Goal: Information Seeking & Learning: Find specific fact

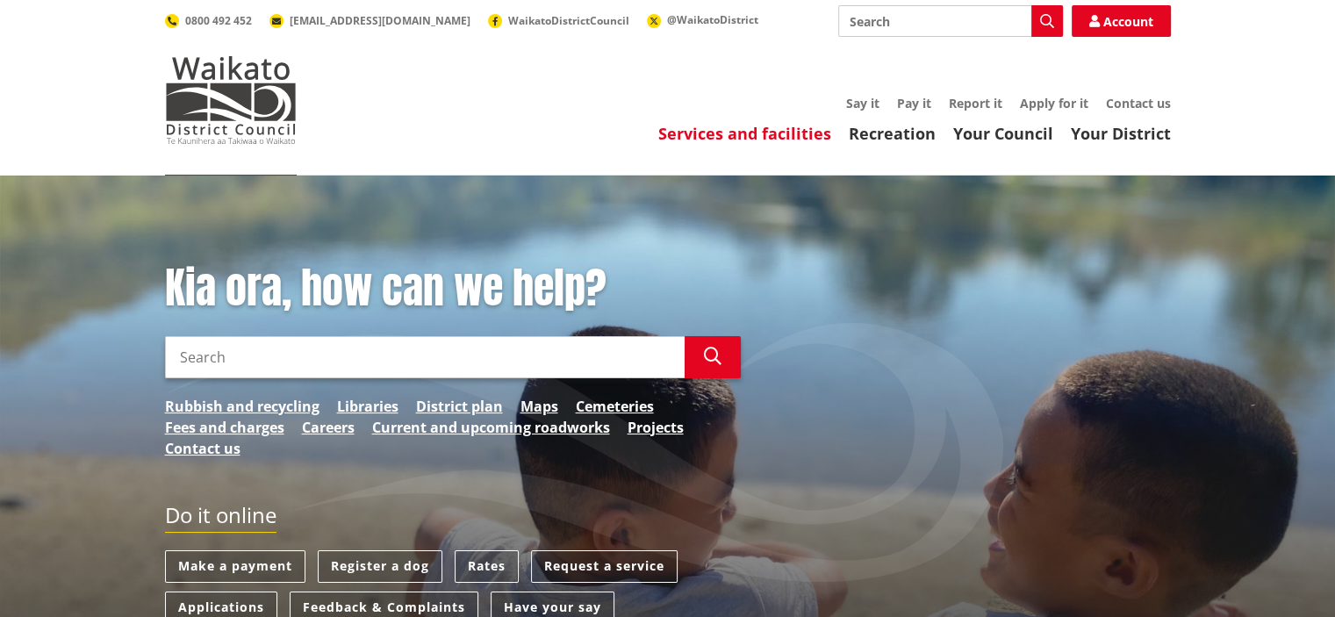
click at [739, 132] on link "Services and facilities" at bounding box center [744, 133] width 173 height 21
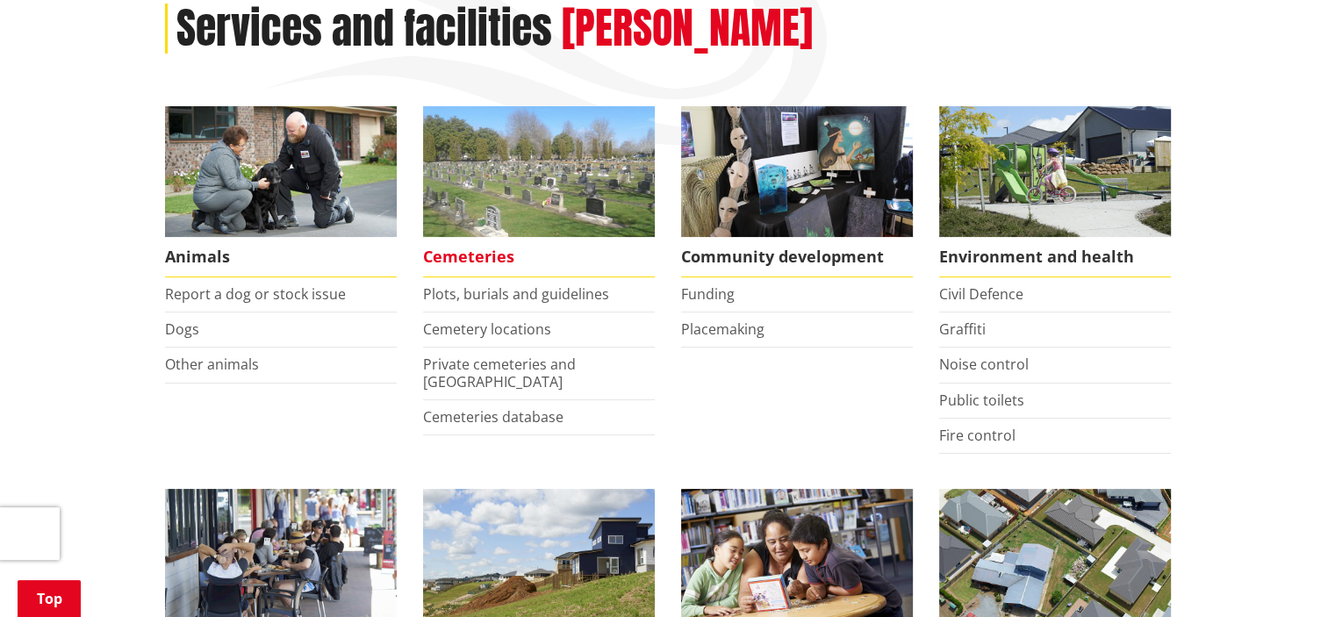
scroll to position [263, 0]
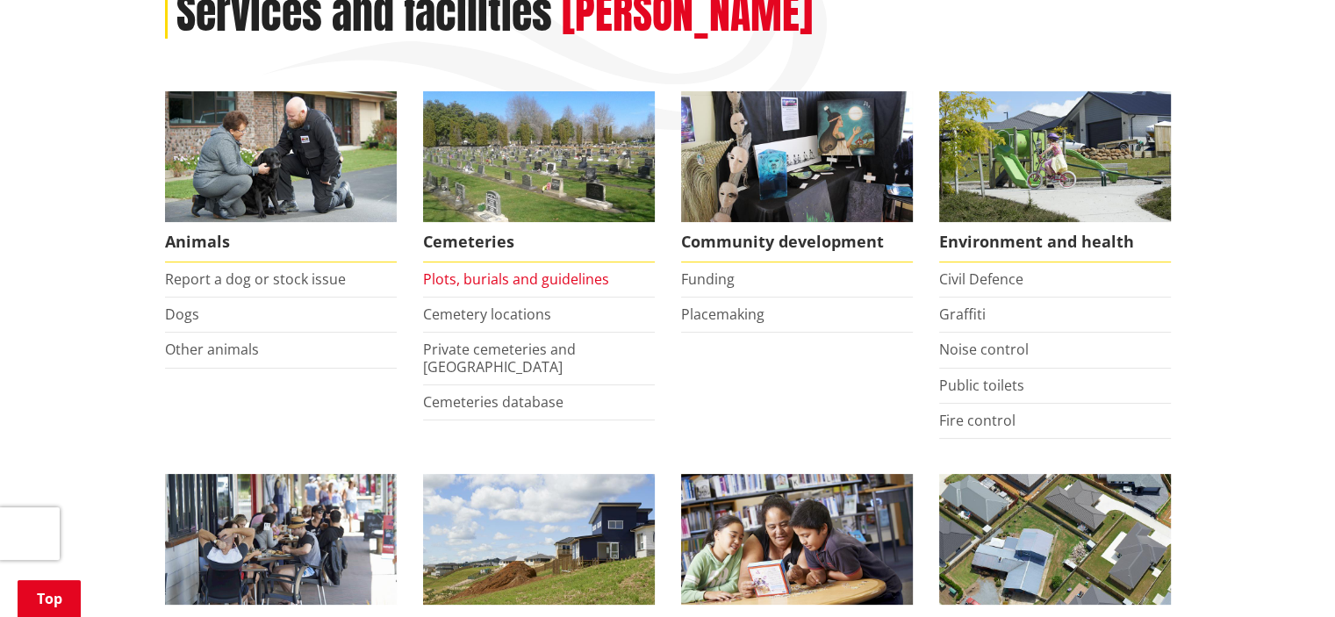
click at [489, 278] on link "Plots, burials and guidelines" at bounding box center [516, 278] width 186 height 19
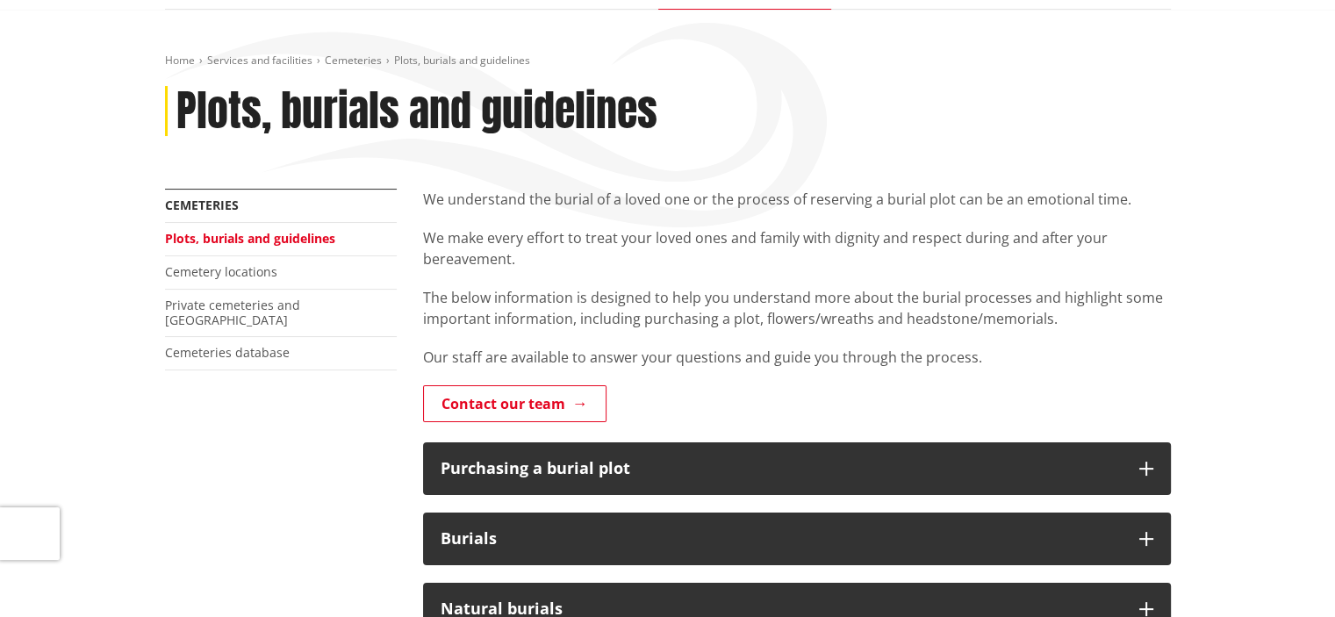
scroll to position [176, 0]
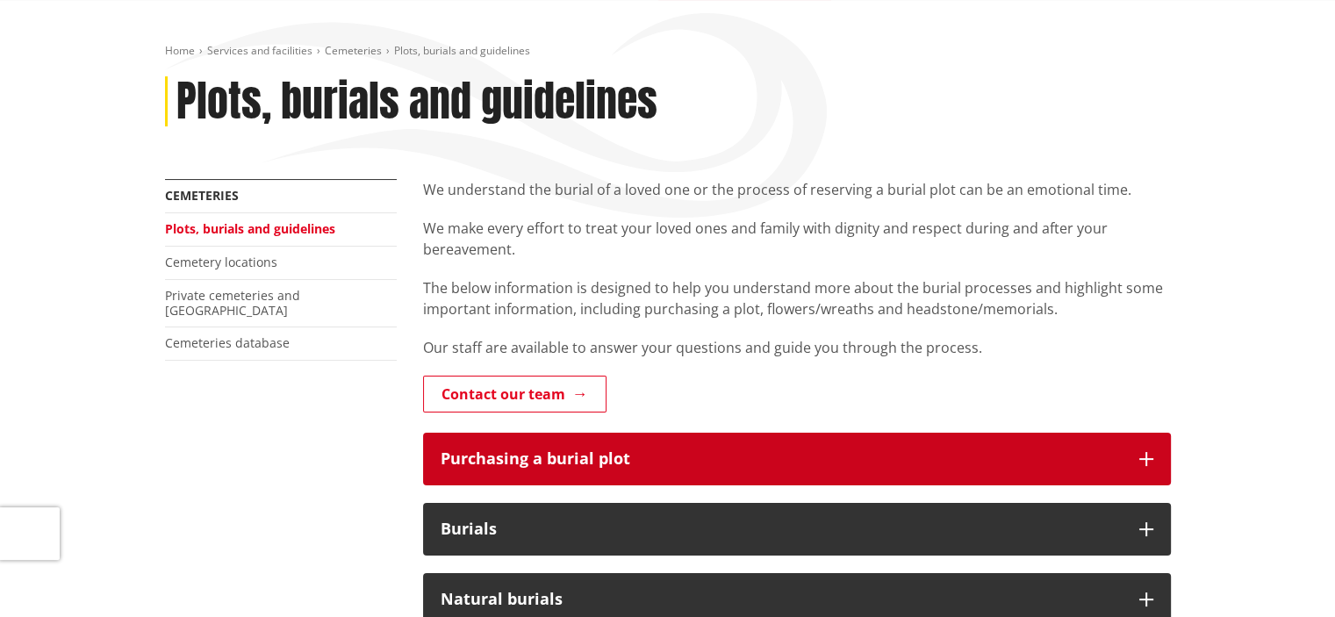
click at [607, 451] on div "Purchasing a burial plot" at bounding box center [781, 459] width 681 height 18
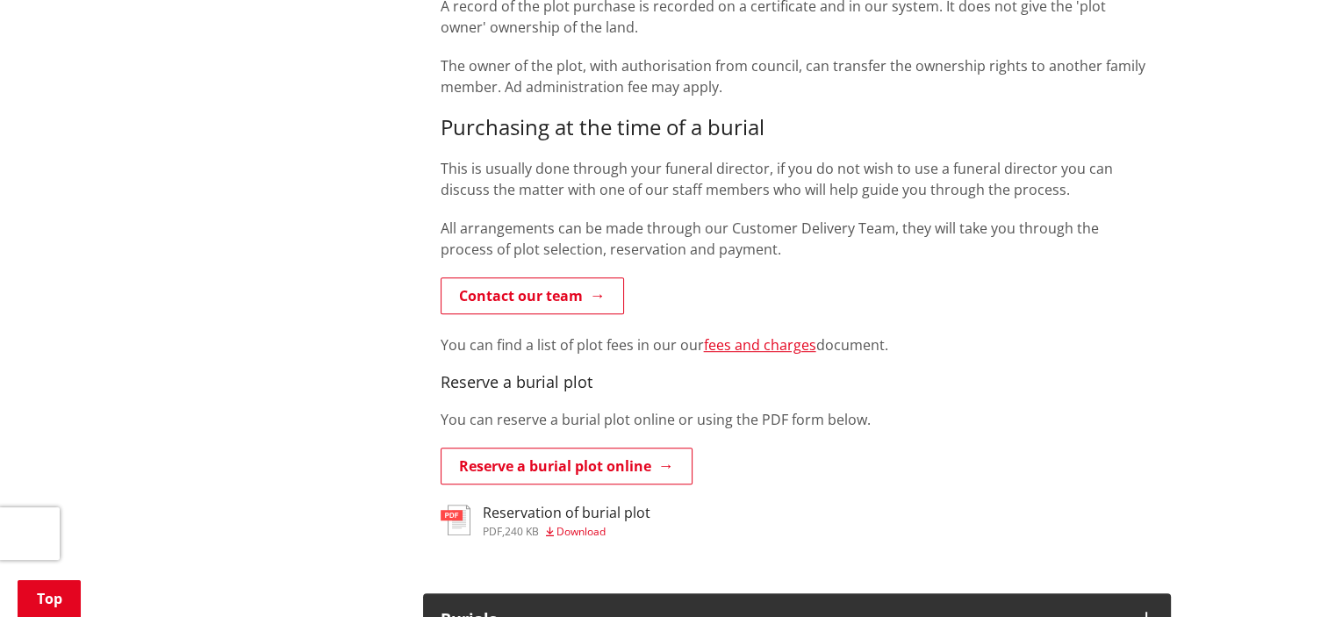
scroll to position [1053, 0]
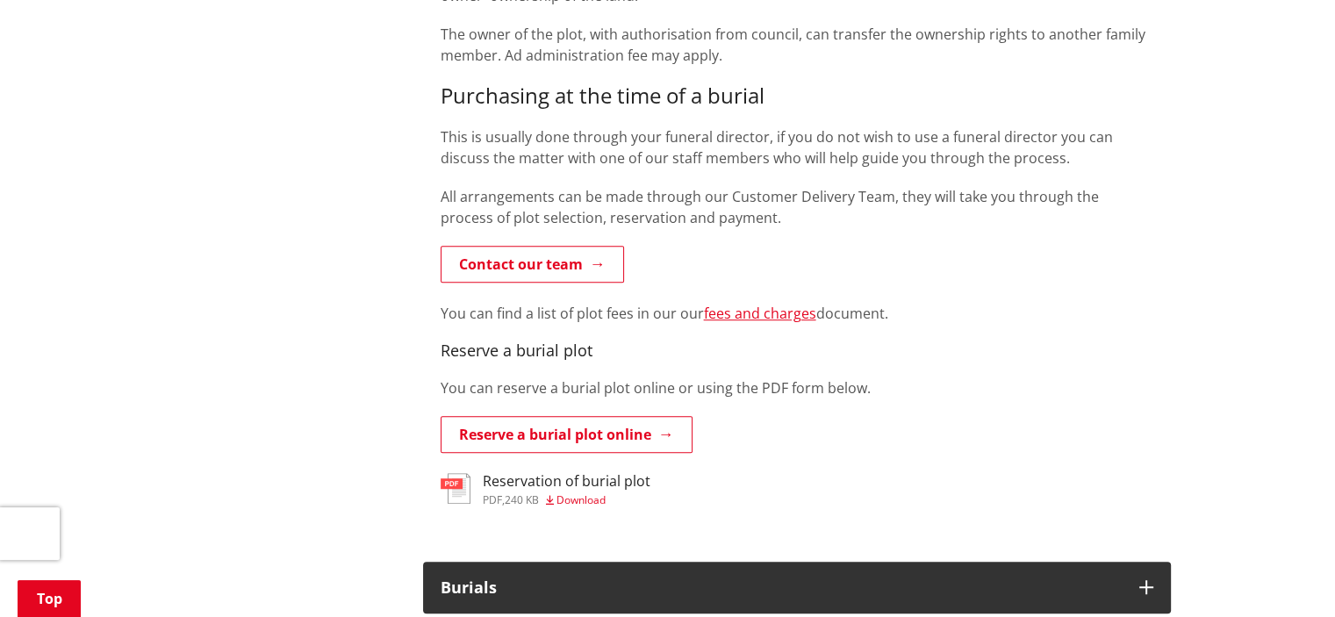
click at [548, 485] on h3 "Reservation of burial plot" at bounding box center [567, 481] width 168 height 17
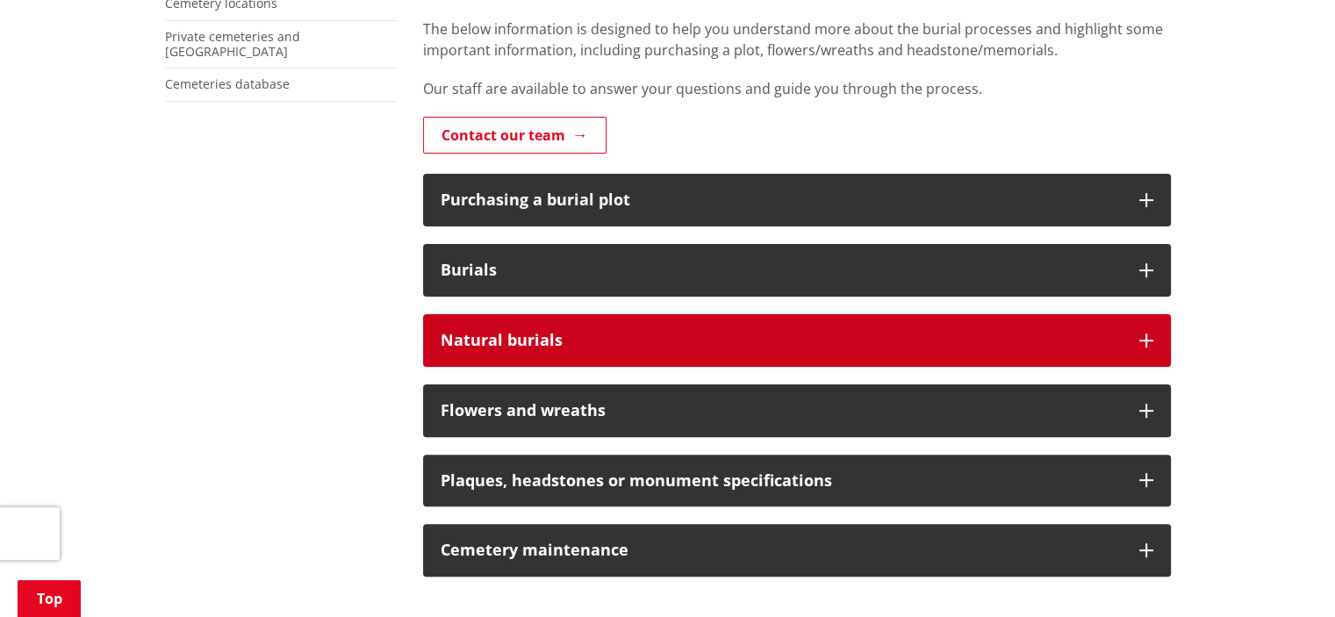
scroll to position [439, 0]
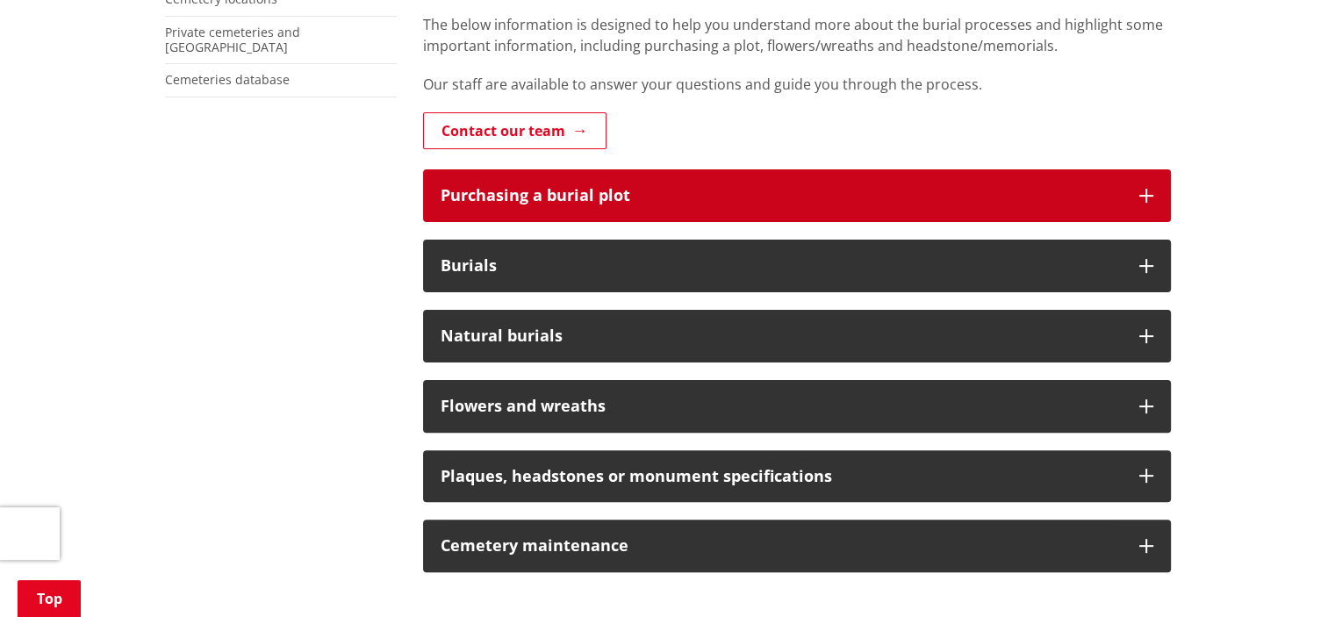
click at [769, 185] on button "Purchasing a burial plot" at bounding box center [797, 195] width 748 height 53
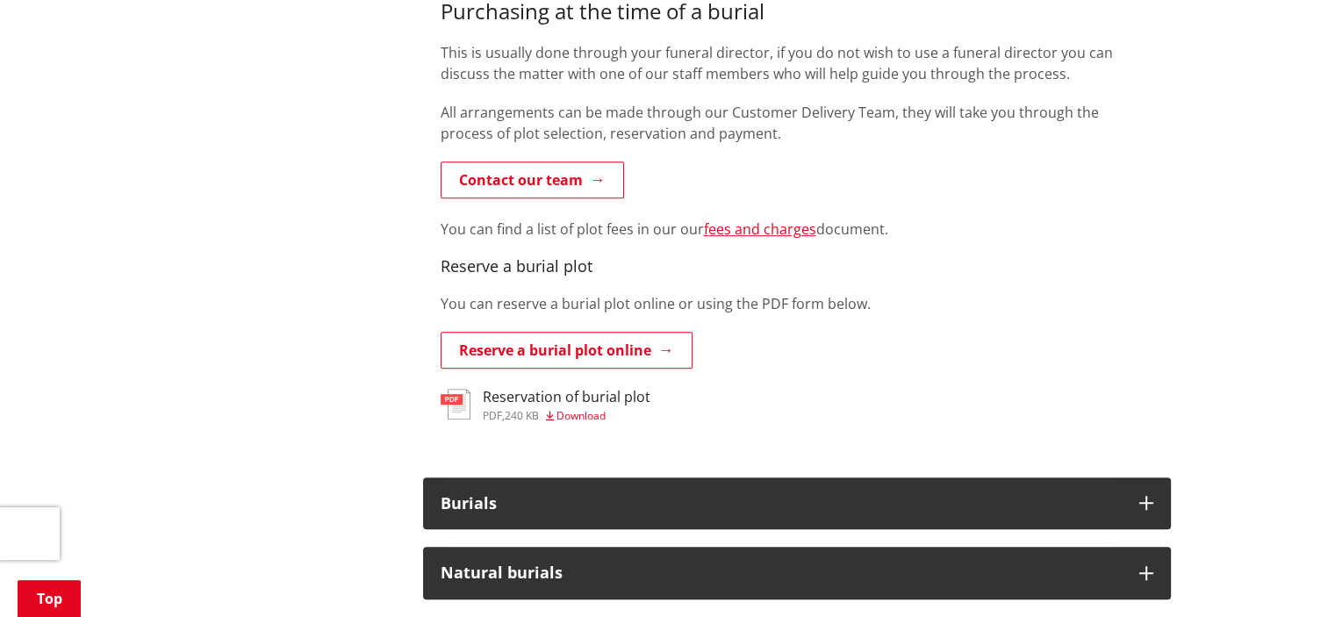
scroll to position [1141, 0]
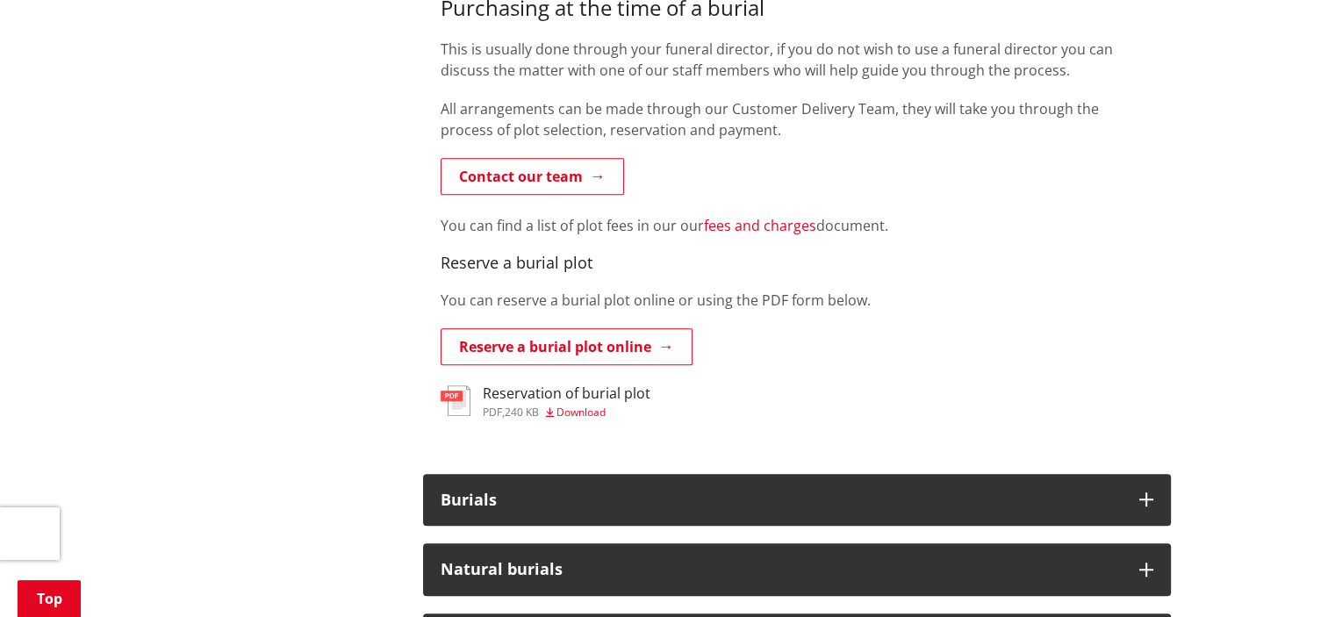
click at [764, 220] on link "fees and charges" at bounding box center [760, 225] width 112 height 19
click at [588, 407] on span "Download" at bounding box center [580, 412] width 49 height 15
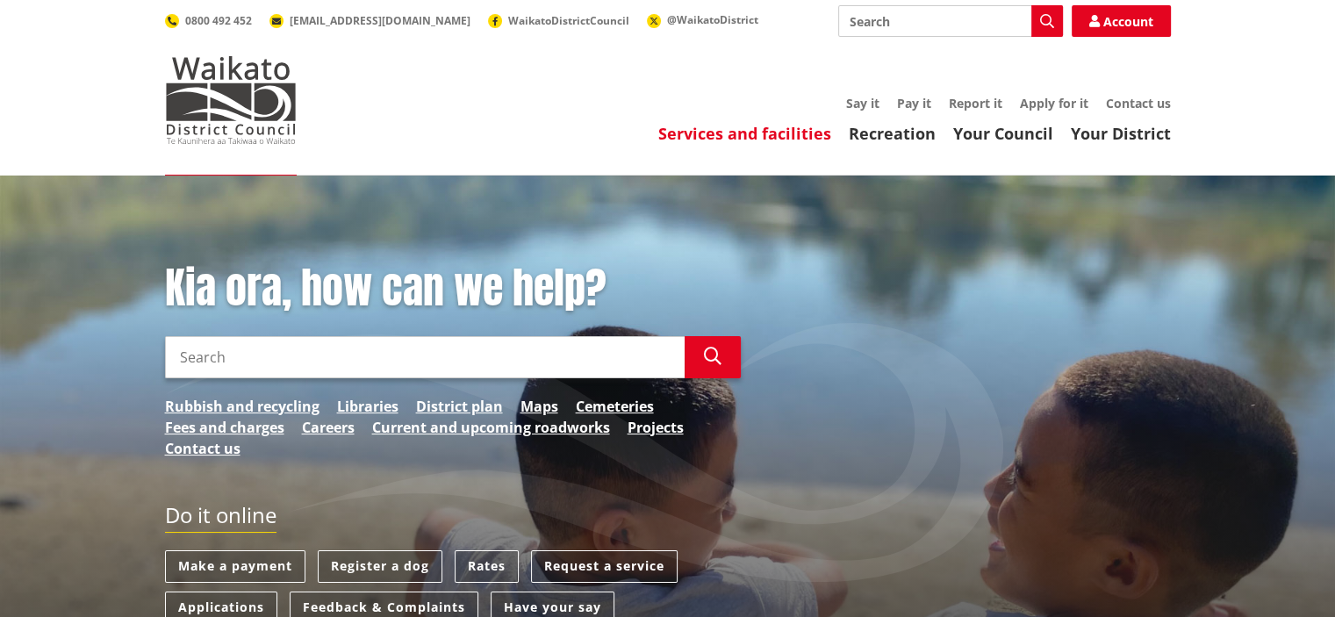
click at [742, 133] on link "Services and facilities" at bounding box center [744, 133] width 173 height 21
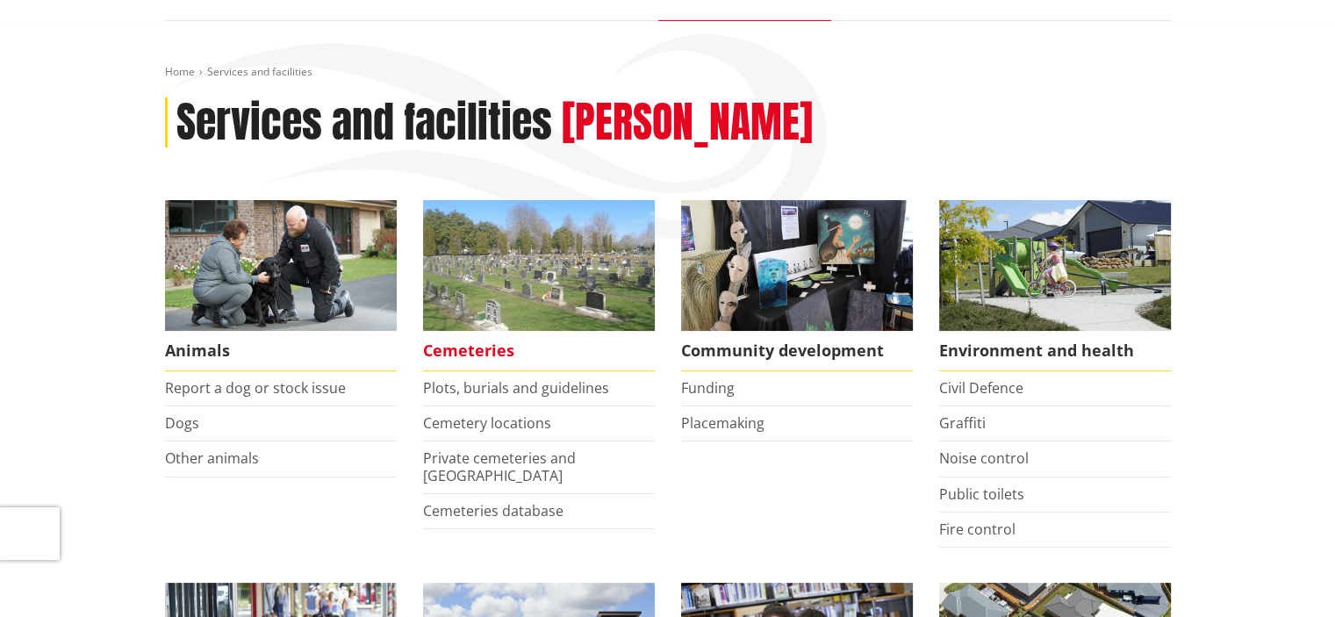
scroll to position [176, 0]
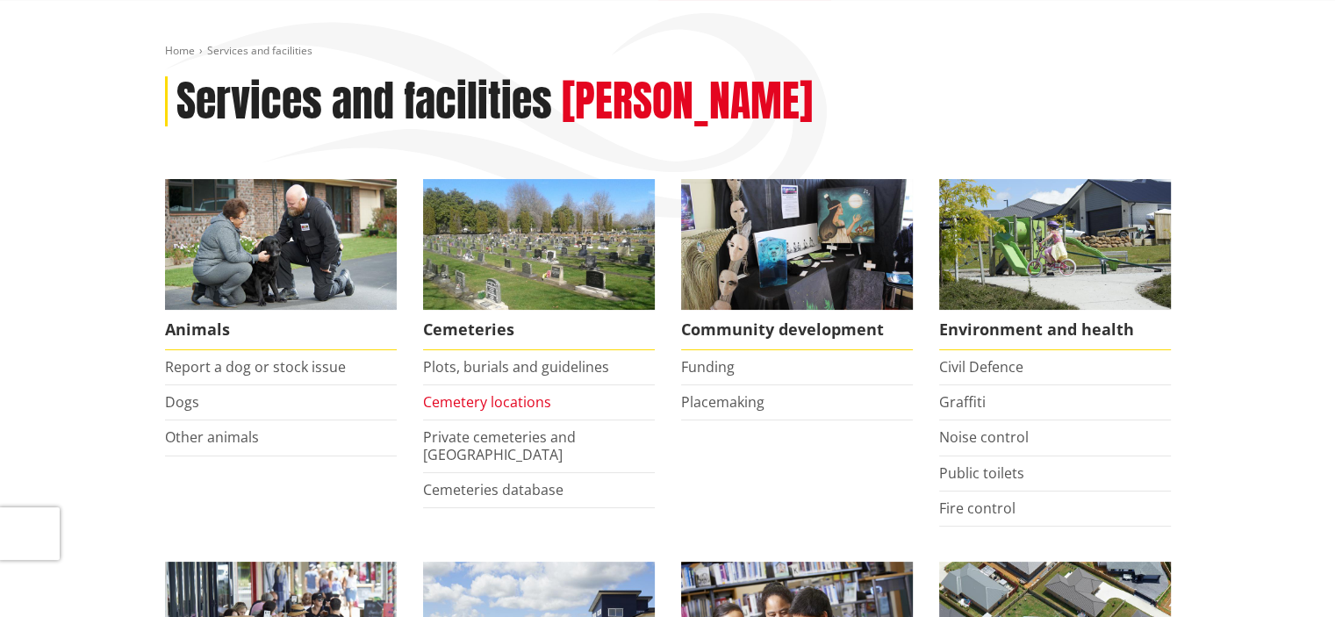
click at [477, 399] on link "Cemetery locations" at bounding box center [487, 401] width 128 height 19
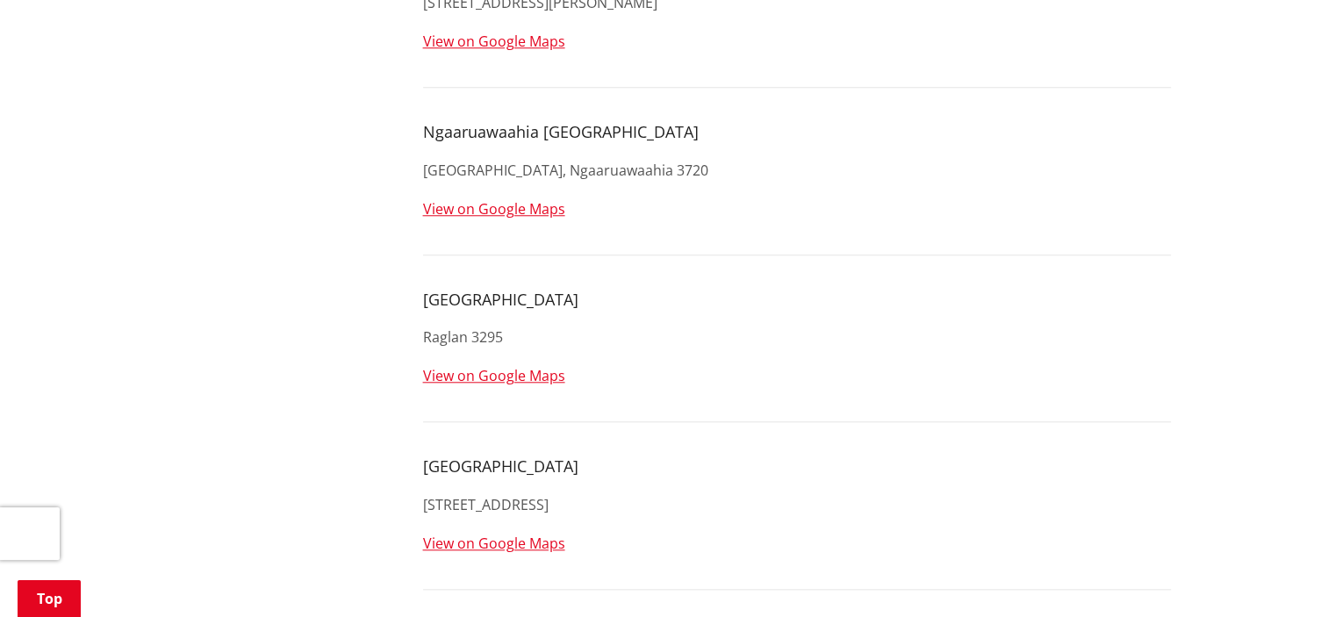
scroll to position [1755, 0]
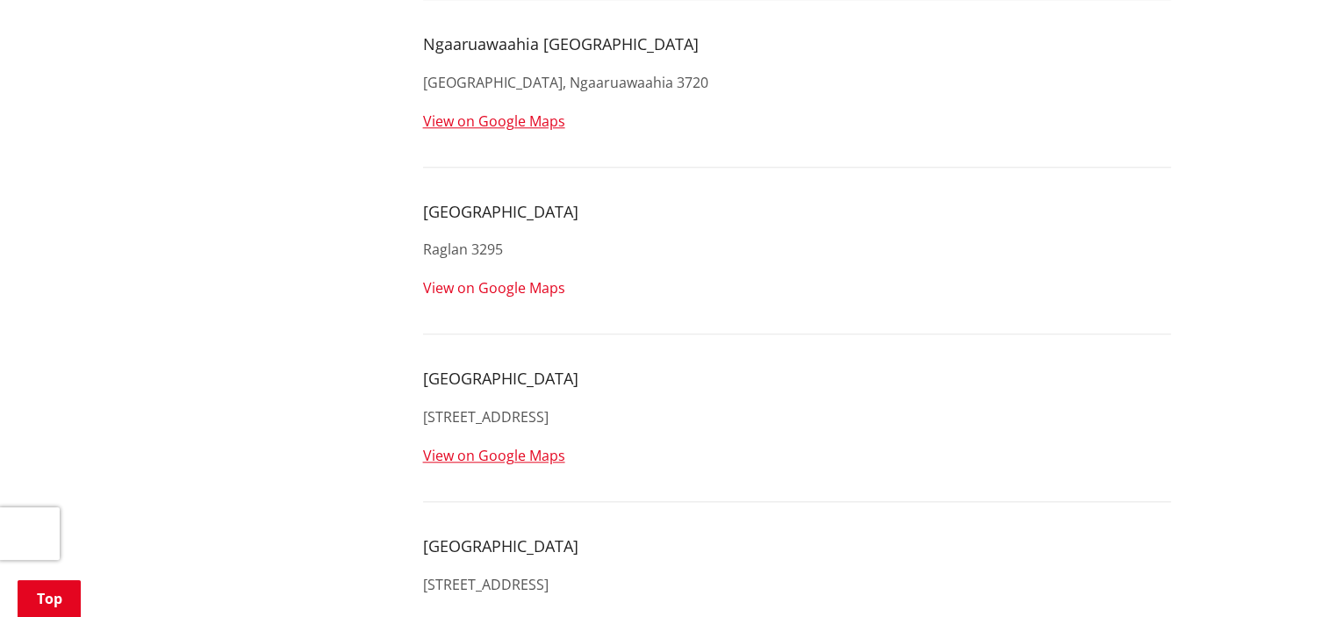
click at [499, 284] on link "View on Google Maps" at bounding box center [494, 287] width 142 height 19
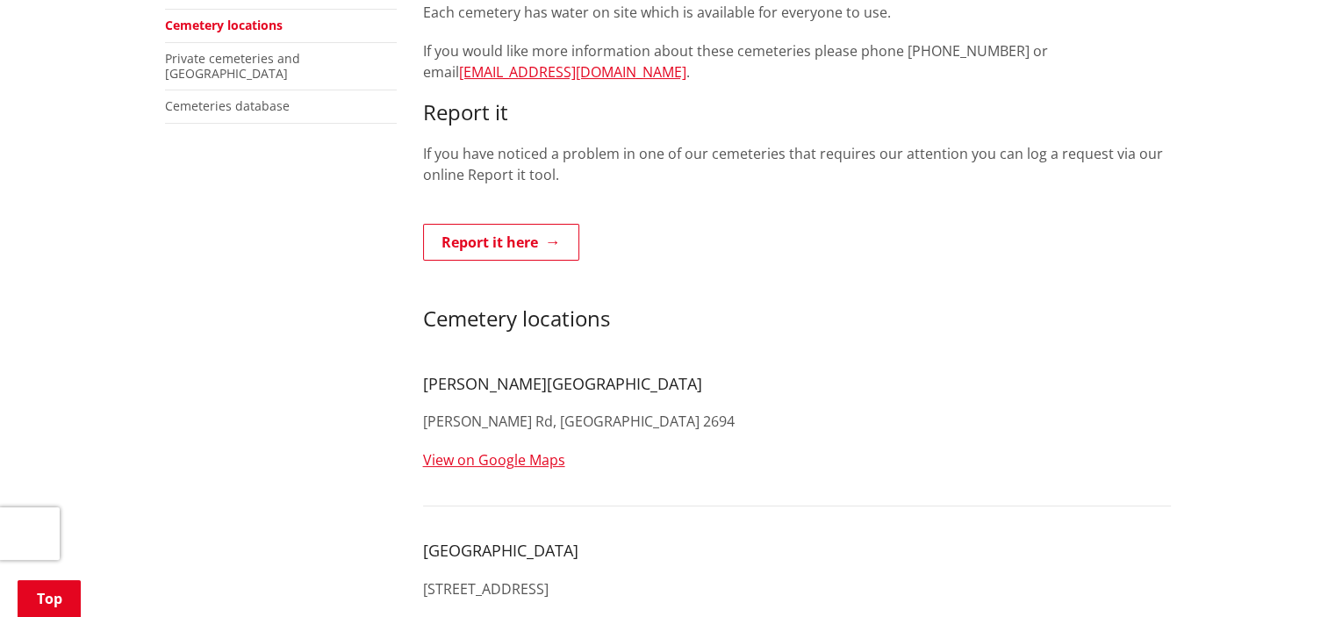
scroll to position [88, 0]
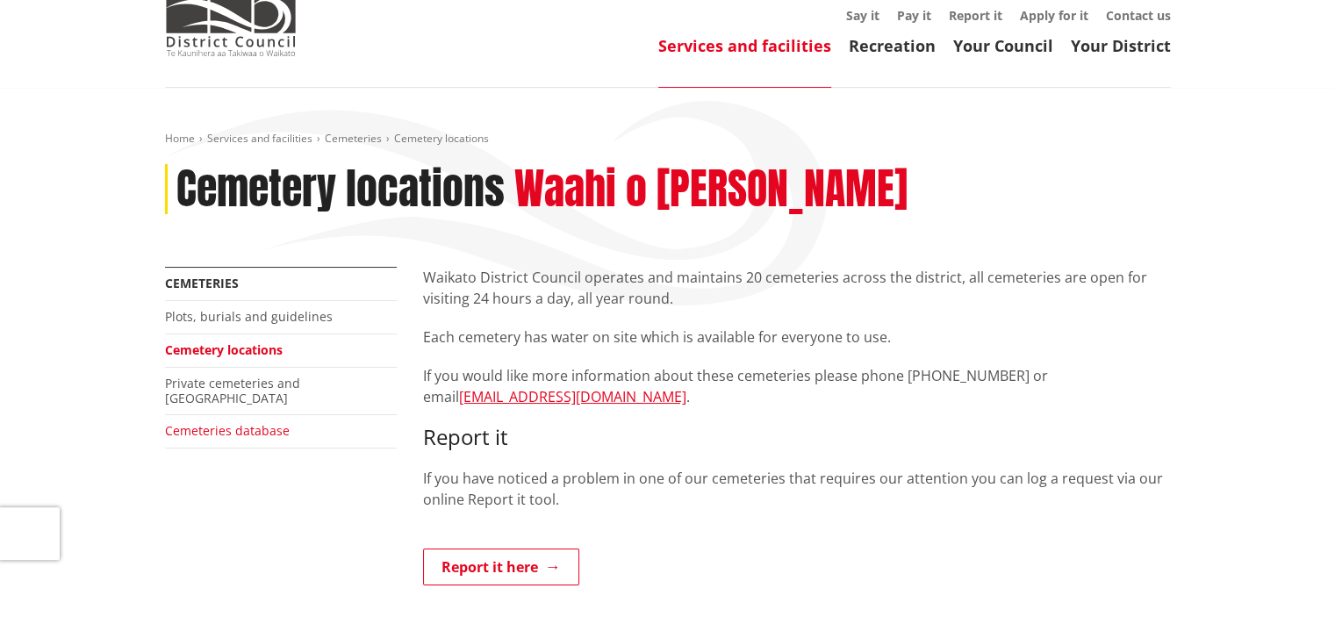
click at [229, 422] on link "Cemeteries database" at bounding box center [227, 430] width 125 height 17
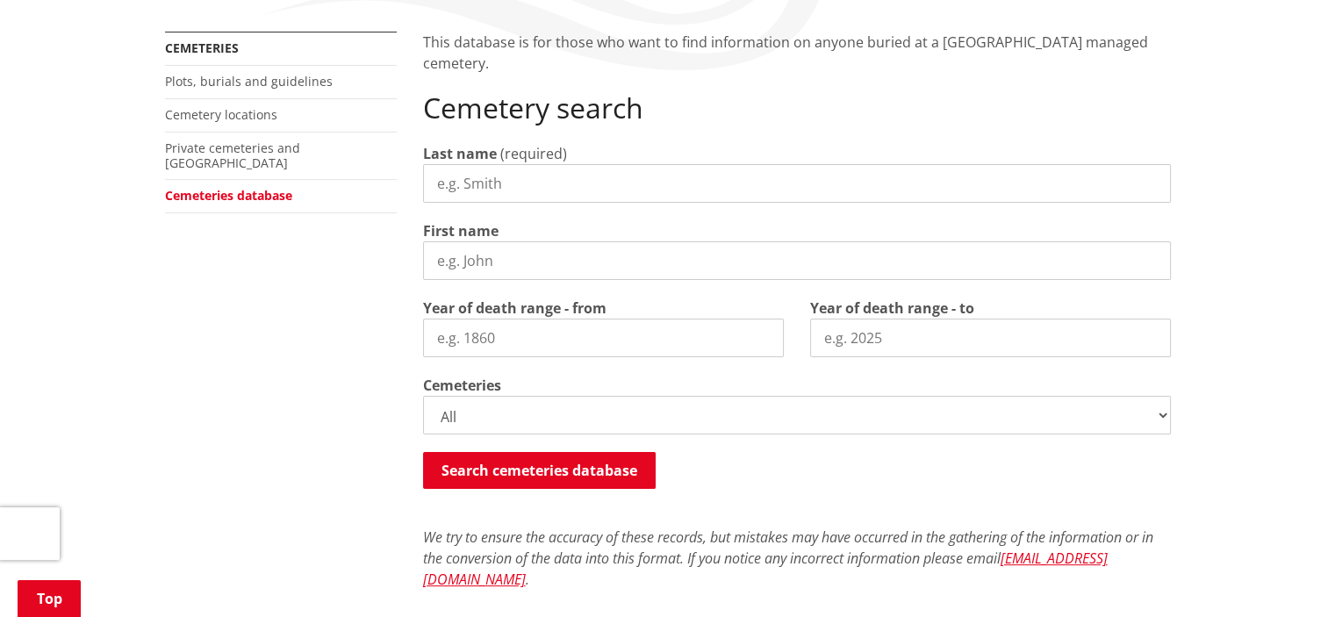
scroll to position [263, 0]
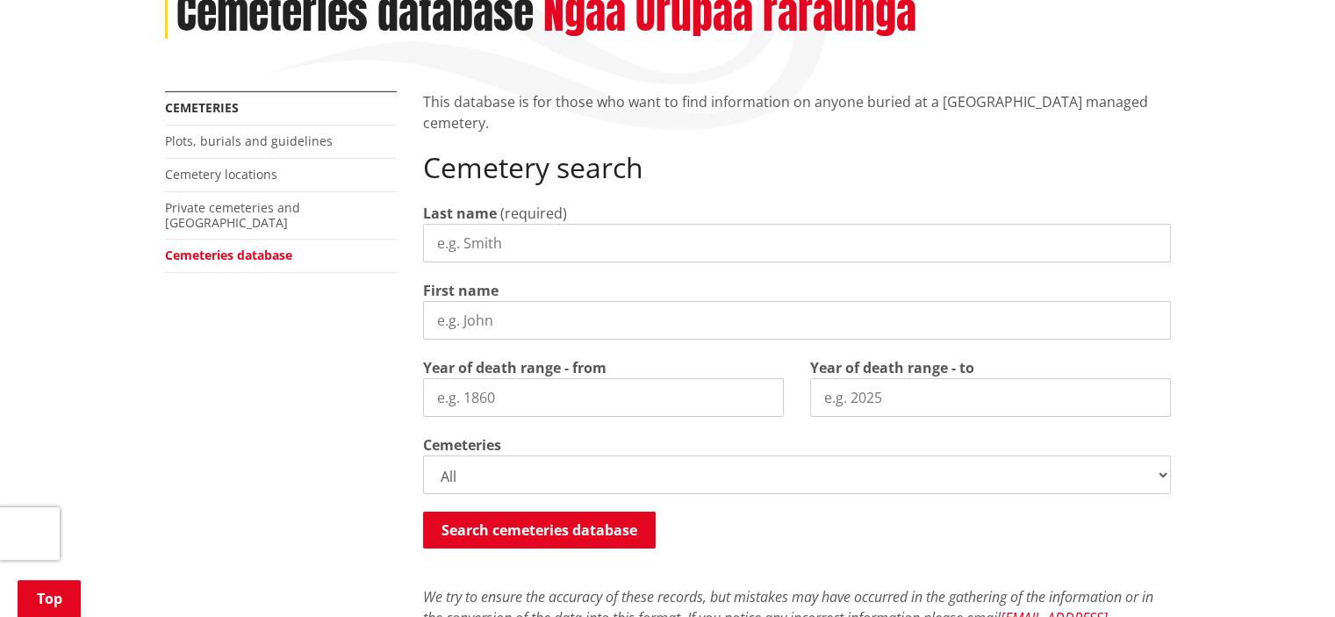
click at [487, 242] on input "Last name" at bounding box center [797, 243] width 748 height 39
type input "[PERSON_NAME]"
click at [501, 315] on input "First name" at bounding box center [797, 320] width 748 height 39
type input "Noel"
click at [485, 398] on input "Year of death range - from" at bounding box center [603, 397] width 361 height 39
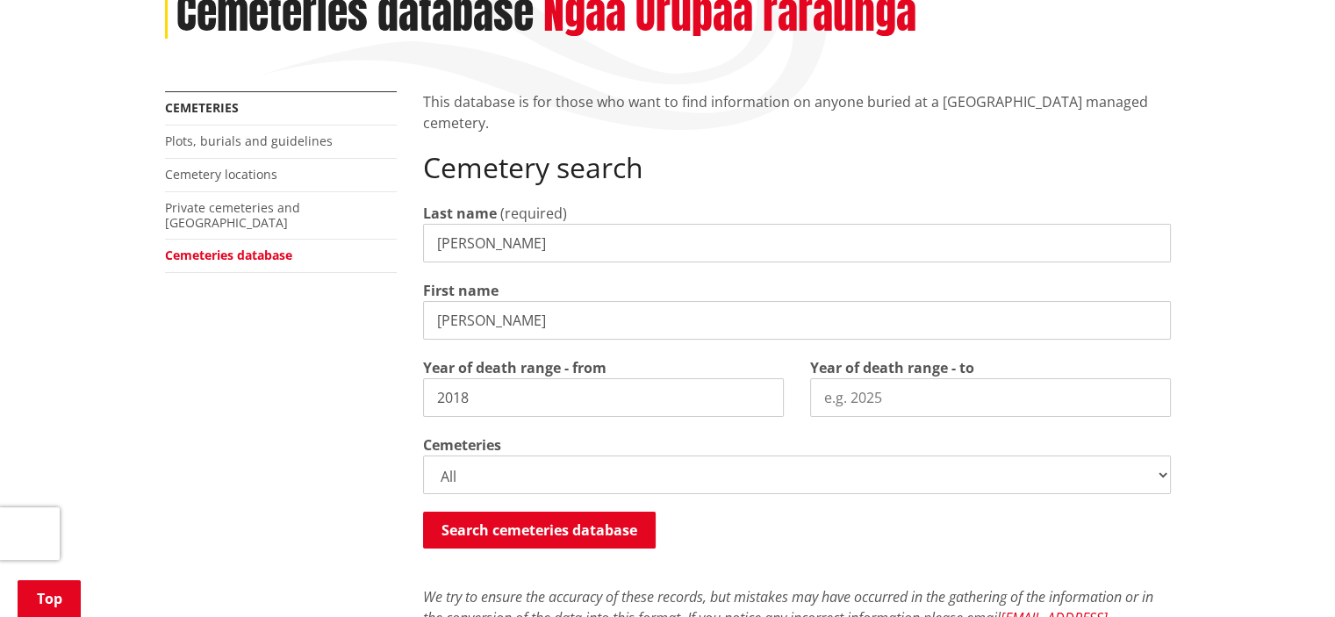
type input "2018"
drag, startPoint x: 874, startPoint y: 392, endPoint x: 899, endPoint y: 401, distance: 26.1
click at [874, 392] on input "Year of death range - to" at bounding box center [990, 397] width 361 height 39
type input "2021"
click at [491, 477] on select "All Gordonton Ashes Memorial Berm Gordonton Lawn Gordonton Octagonal Ashes Gord…" at bounding box center [797, 475] width 748 height 39
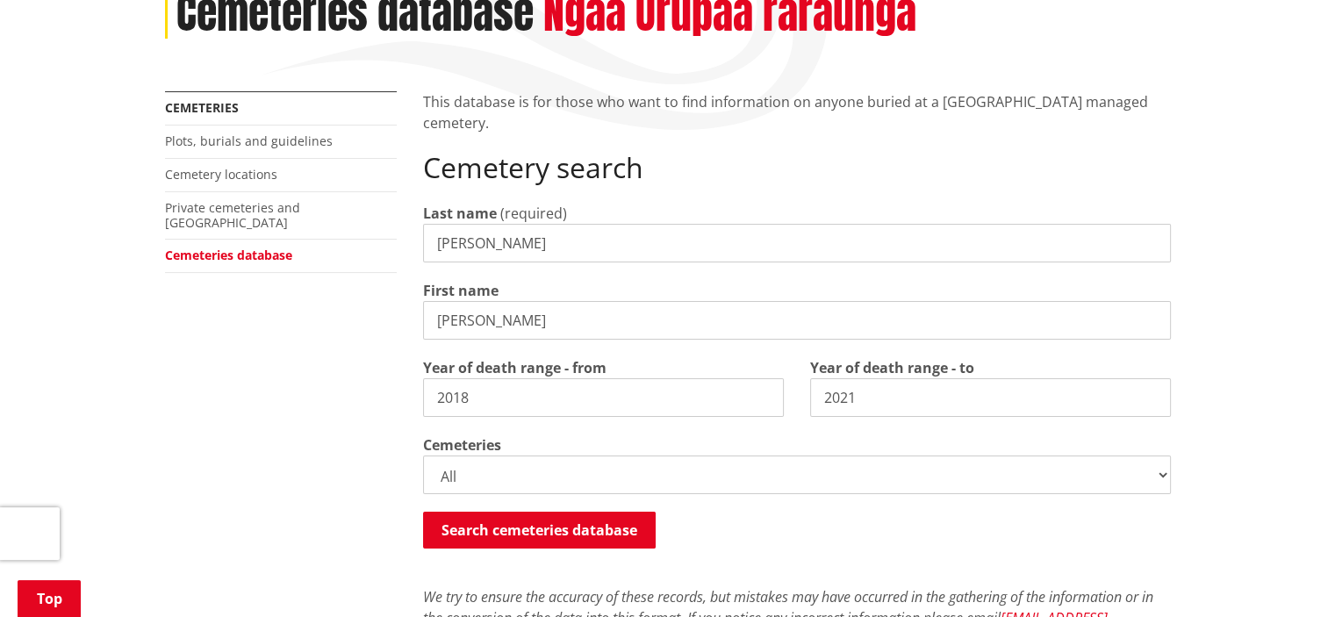
select select
click at [423, 456] on select "All Gordonton Ashes Memorial Berm Gordonton Lawn Gordonton Octagonal Ashes Gord…" at bounding box center [797, 475] width 748 height 39
click at [585, 522] on button "Search cemeteries database" at bounding box center [539, 530] width 233 height 37
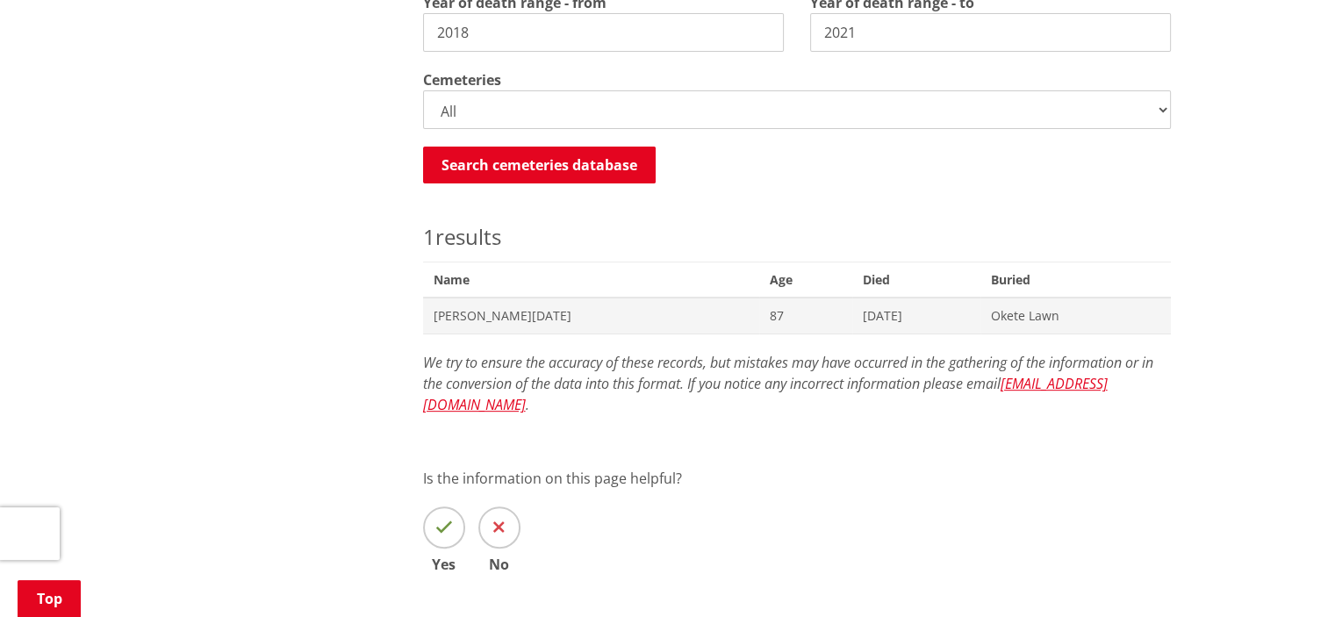
scroll to position [585, 0]
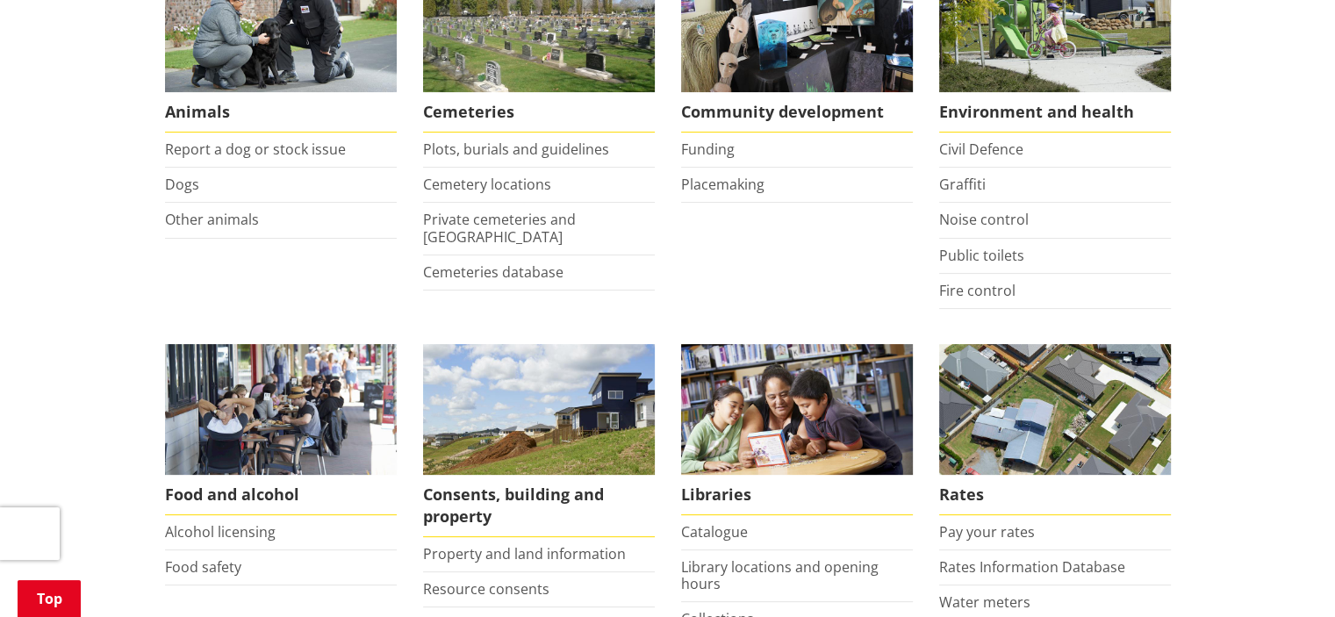
scroll to position [439, 0]
